Goal: Contribute content: Add original content to the website for others to see

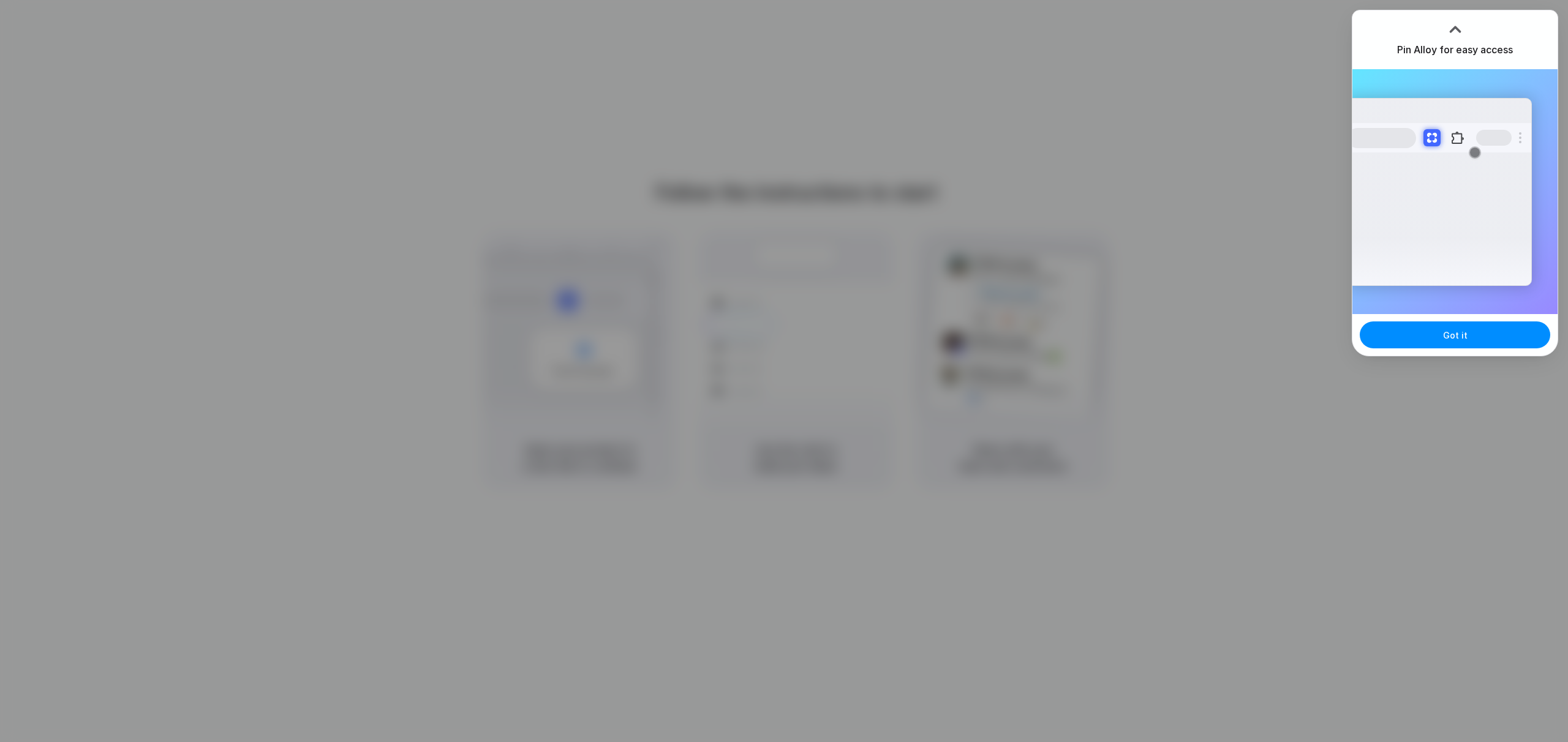
click at [1455, 25] on div at bounding box center [1456, 29] width 19 height 19
click at [1450, 30] on div at bounding box center [1456, 29] width 19 height 19
click at [1474, 337] on button "Got it" at bounding box center [1455, 335] width 190 height 27
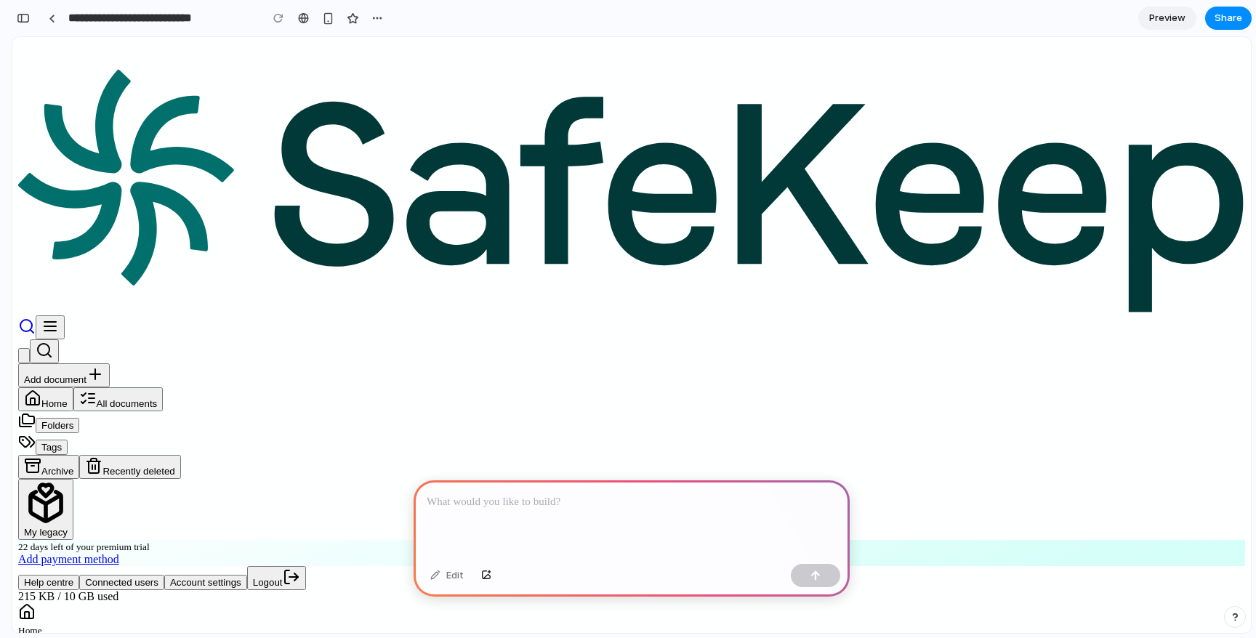
click at [491, 499] on p at bounding box center [632, 502] width 410 height 17
click at [662, 495] on p "**********" at bounding box center [629, 502] width 404 height 17
click at [658, 494] on p "**********" at bounding box center [629, 502] width 404 height 17
click at [816, 565] on button "button" at bounding box center [815, 575] width 49 height 23
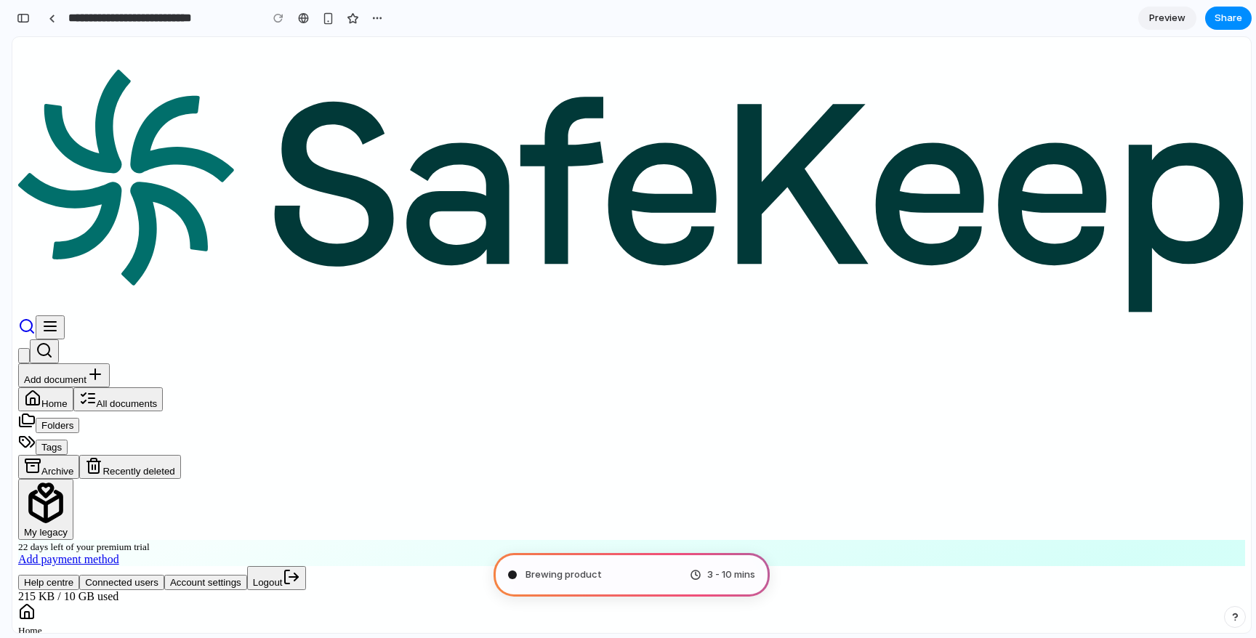
type input "**********"
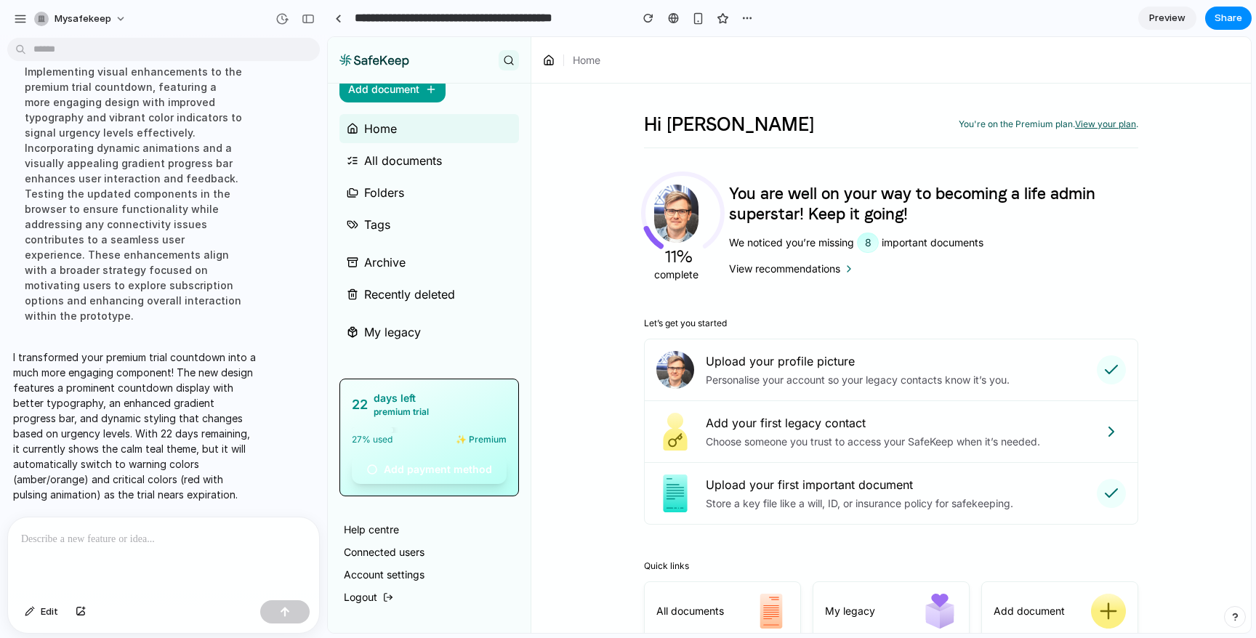
scroll to position [54, 0]
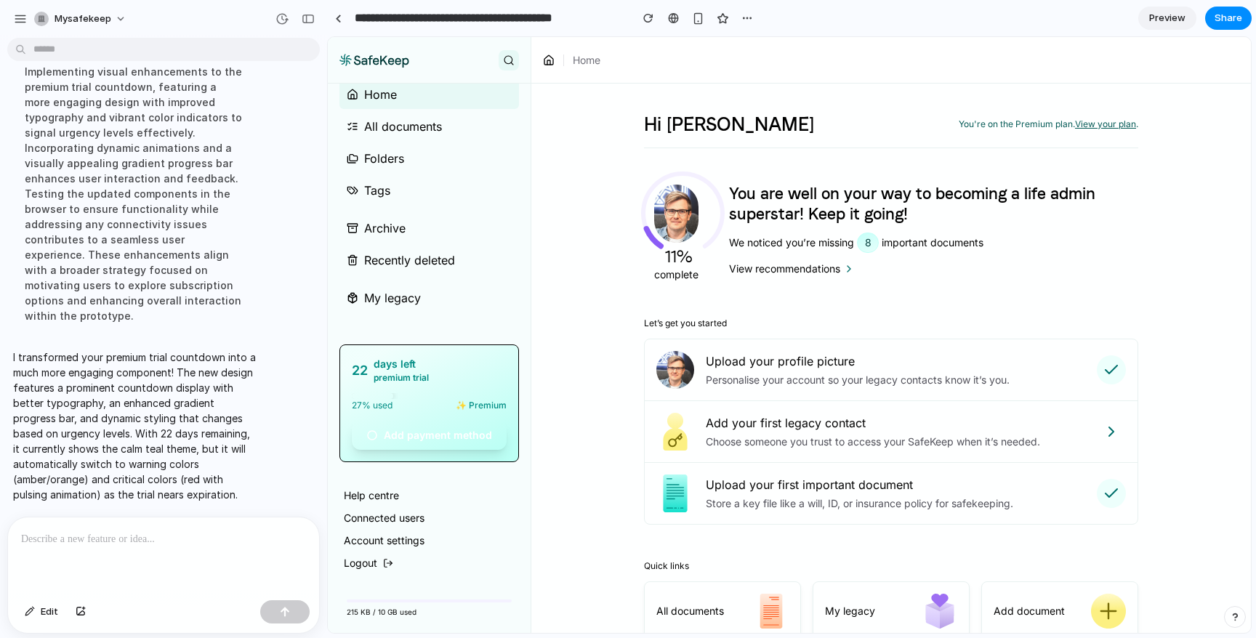
click at [180, 544] on div at bounding box center [163, 556] width 311 height 77
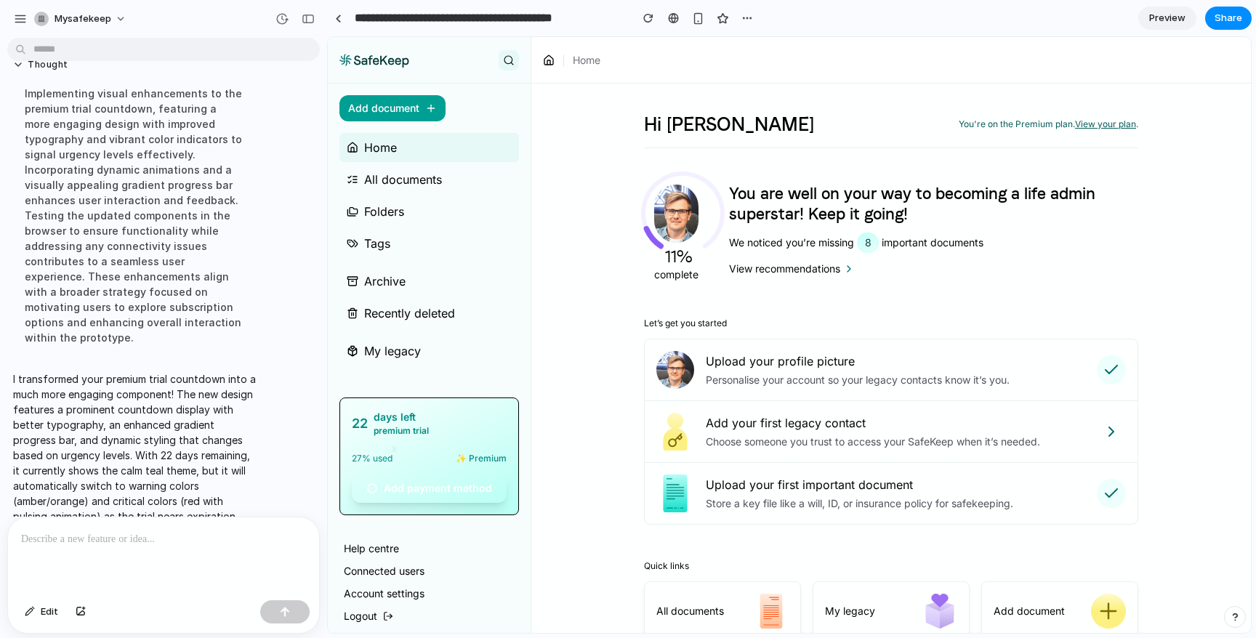
scroll to position [140, 0]
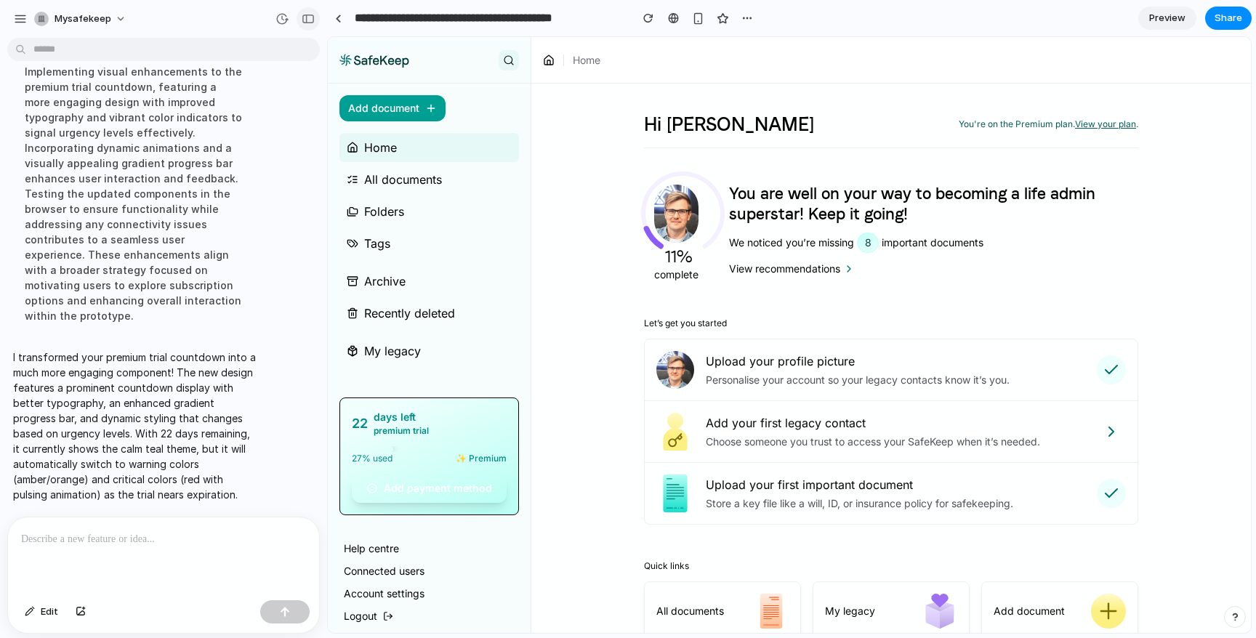
click at [311, 20] on div "button" at bounding box center [308, 19] width 13 height 10
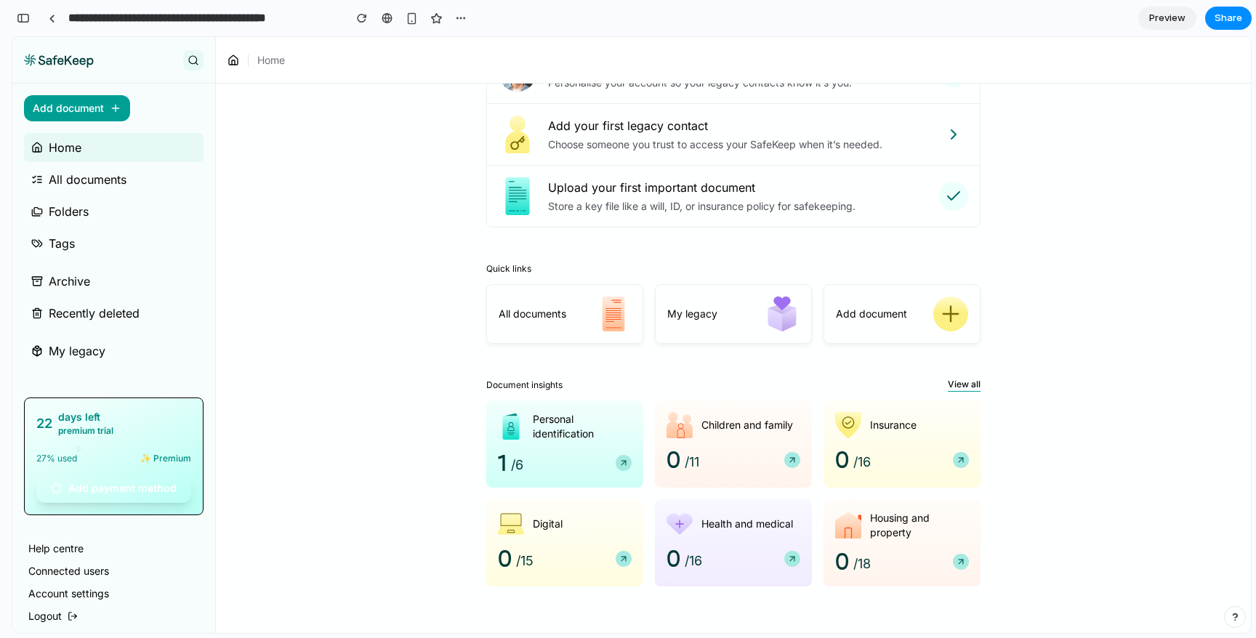
scroll to position [0, 0]
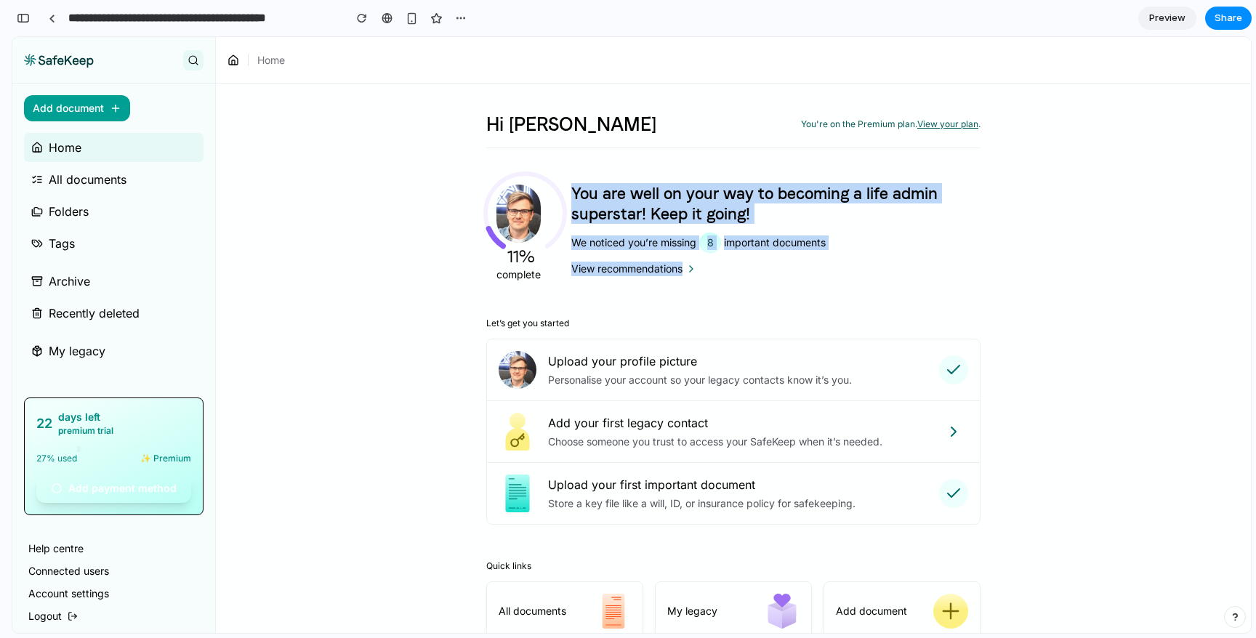
drag, startPoint x: 583, startPoint y: 186, endPoint x: 727, endPoint y: 289, distance: 177.1
click at [727, 289] on div "Hi Jacob 👋 You're on the Premium plan. View your plan . 11% complete You are we…" at bounding box center [733, 498] width 494 height 771
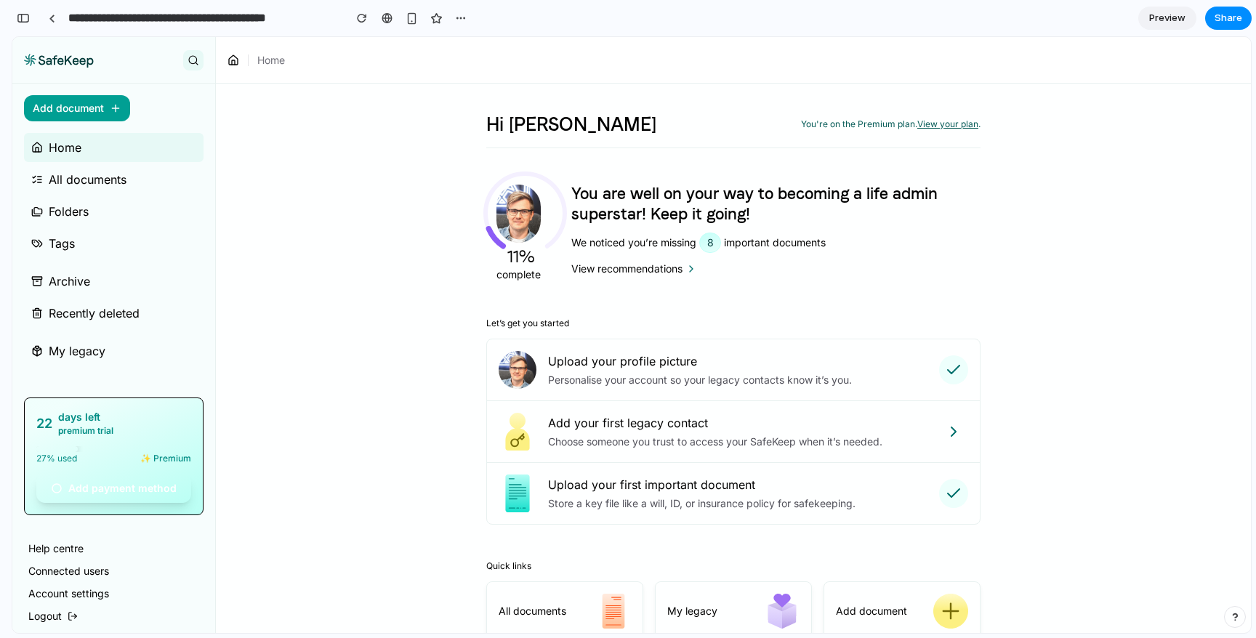
drag, startPoint x: 754, startPoint y: 292, endPoint x: 742, endPoint y: 283, distance: 15.6
click at [754, 293] on div "Hi Jacob 👋 You're on the Premium plan. View your plan . 11% complete You are we…" at bounding box center [733, 498] width 494 height 771
